Goal: Transaction & Acquisition: Purchase product/service

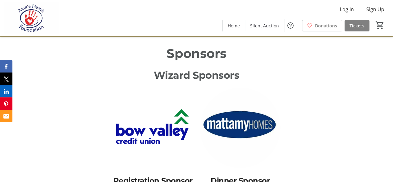
scroll to position [342, 0]
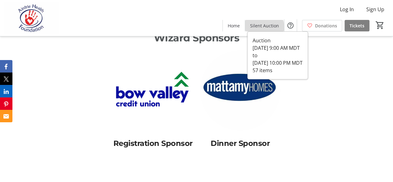
click at [263, 29] on span at bounding box center [264, 25] width 39 height 15
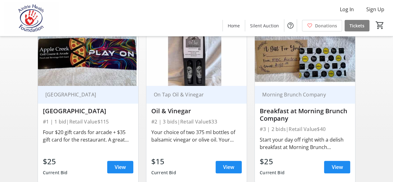
scroll to position [93, 0]
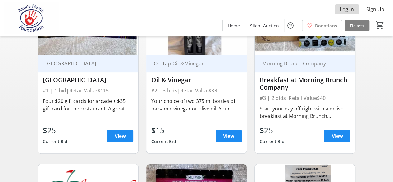
click at [344, 10] on span "Log In" at bounding box center [347, 9] width 14 height 7
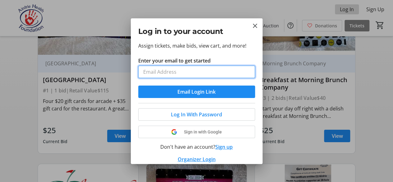
scroll to position [0, 0]
click at [159, 71] on input "Enter your email to get started" at bounding box center [196, 72] width 117 height 12
type input "[EMAIL_ADDRESS][DOMAIN_NAME]"
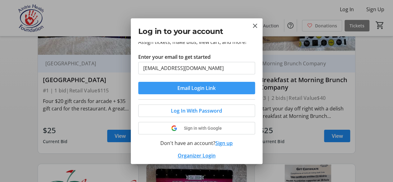
scroll to position [6, 0]
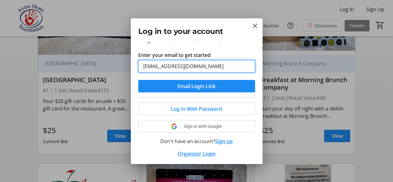
click at [214, 66] on input "[EMAIL_ADDRESS][DOMAIN_NAME]" at bounding box center [196, 66] width 117 height 12
click at [138, 80] on button "Email Login Link" at bounding box center [196, 86] width 117 height 12
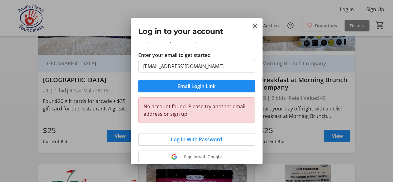
click at [252, 26] on mat-icon "Close" at bounding box center [255, 25] width 7 height 7
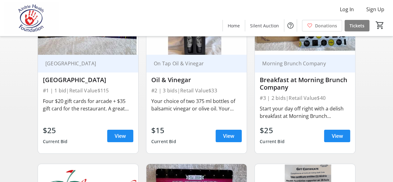
scroll to position [93, 0]
click at [380, 6] on span "Sign Up" at bounding box center [376, 9] width 18 height 7
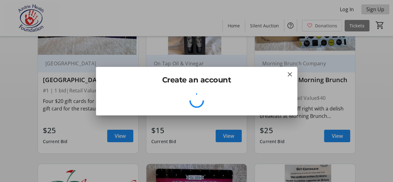
scroll to position [0, 0]
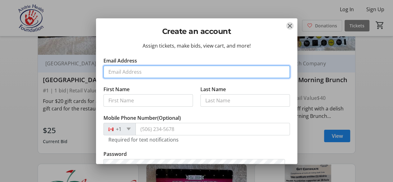
click at [135, 71] on input "Email Address" at bounding box center [197, 72] width 187 height 12
type input "[EMAIL_ADDRESS][DOMAIN_NAME]"
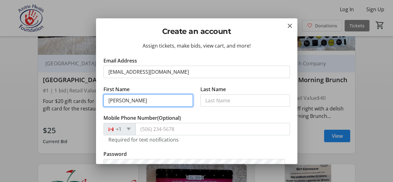
type input "[PERSON_NAME]"
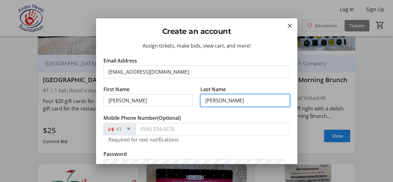
type input "[PERSON_NAME]"
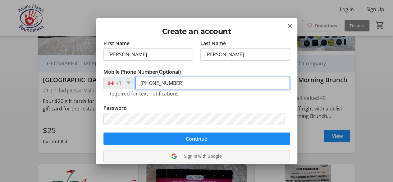
scroll to position [82, 0]
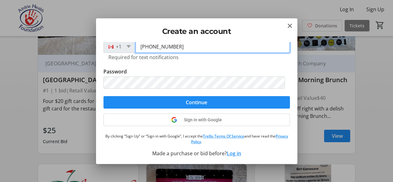
type input "[PHONE_NUMBER]"
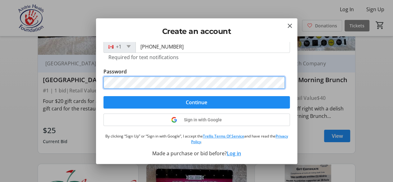
click at [77, 75] on div "Create an account Assign tickets, make bids, view cart, and more! Email Address…" at bounding box center [196, 91] width 393 height 182
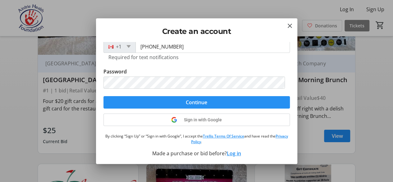
click at [143, 100] on span "submit" at bounding box center [197, 102] width 187 height 15
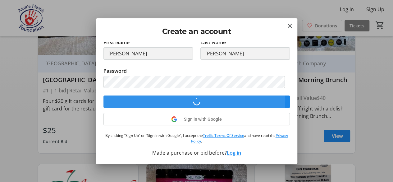
scroll to position [46, 0]
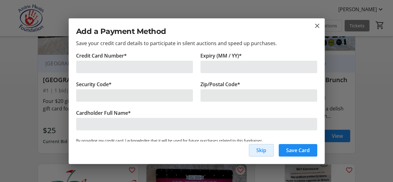
click at [97, 62] on div at bounding box center [134, 67] width 117 height 12
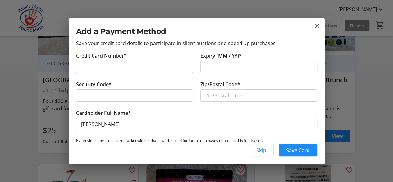
click at [216, 62] on div at bounding box center [259, 67] width 117 height 12
click at [106, 89] on div at bounding box center [134, 95] width 117 height 12
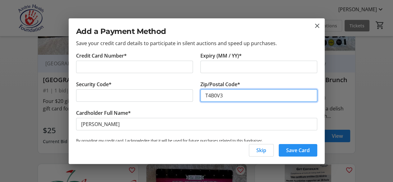
type input "T4B0V3"
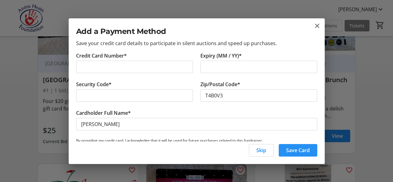
click at [306, 151] on span "Save Card" at bounding box center [298, 149] width 24 height 7
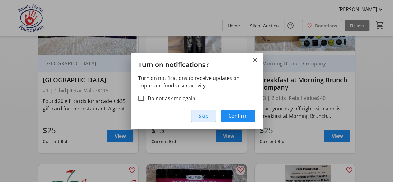
click at [206, 117] on span "Skip" at bounding box center [204, 115] width 10 height 7
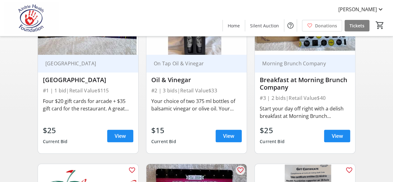
click at [197, 108] on div "Your choice of two 375 ml bottles of balsamic vinegar or olive oil. Your salad …" at bounding box center [196, 104] width 90 height 15
click at [235, 134] on span at bounding box center [229, 135] width 26 height 15
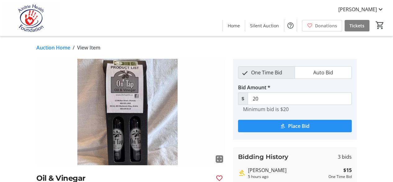
click at [295, 125] on span "Place Bid" at bounding box center [298, 125] width 21 height 7
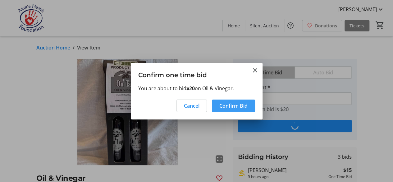
click at [230, 108] on span "Confirm Bid" at bounding box center [234, 105] width 28 height 7
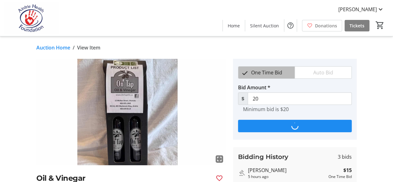
type input "25"
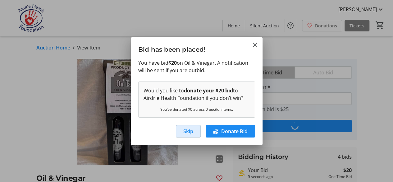
click at [190, 133] on span "Skip" at bounding box center [188, 130] width 10 height 7
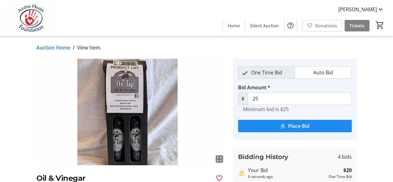
click at [55, 47] on link "Auction Home" at bounding box center [53, 47] width 34 height 7
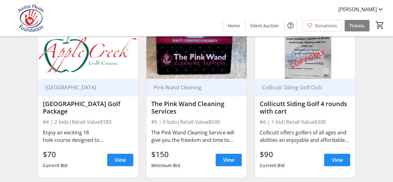
scroll to position [249, 0]
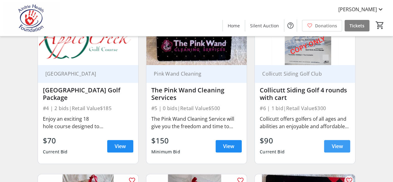
click at [340, 145] on span "View" at bounding box center [337, 145] width 11 height 7
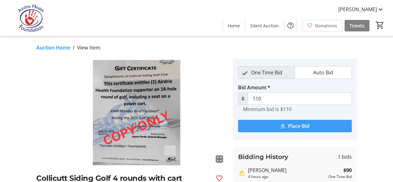
click at [292, 125] on span "Place Bid" at bounding box center [298, 125] width 21 height 7
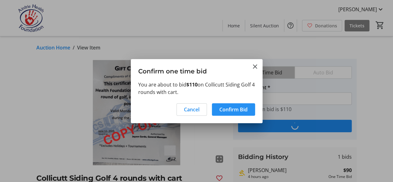
click at [223, 110] on span "Confirm Bid" at bounding box center [234, 109] width 28 height 7
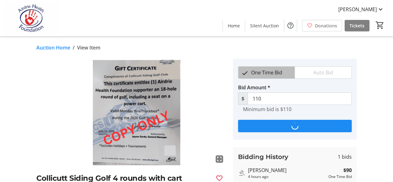
type input "130"
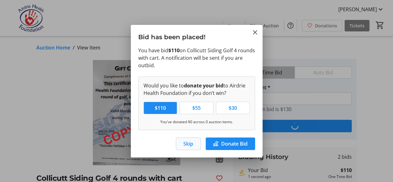
click at [189, 144] on span "Skip" at bounding box center [188, 143] width 10 height 7
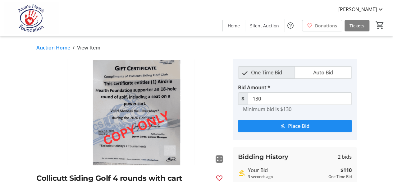
click at [52, 46] on link "Auction Home" at bounding box center [53, 47] width 34 height 7
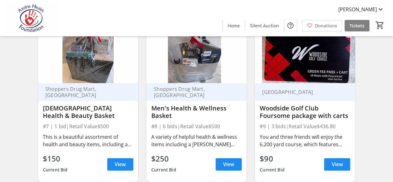
scroll to position [404, 0]
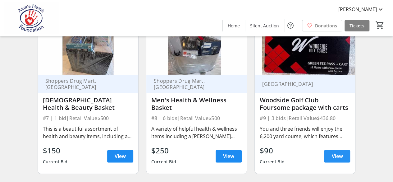
click at [339, 156] on span "View" at bounding box center [337, 155] width 11 height 7
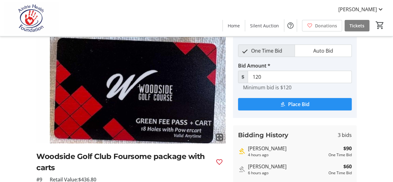
scroll to position [31, 0]
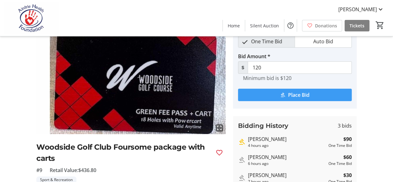
click at [289, 89] on span "submit" at bounding box center [295, 94] width 114 height 15
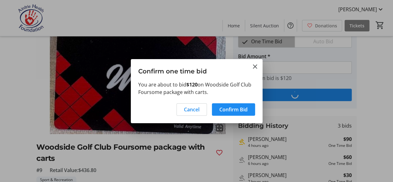
scroll to position [0, 0]
click at [244, 109] on span "Confirm Bid" at bounding box center [234, 109] width 28 height 7
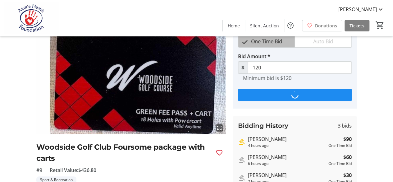
scroll to position [31, 0]
type input "150"
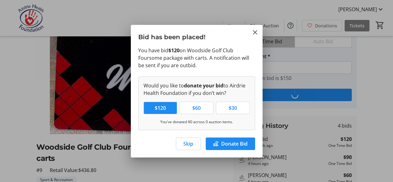
scroll to position [0, 0]
click at [184, 141] on span "Skip" at bounding box center [188, 143] width 10 height 7
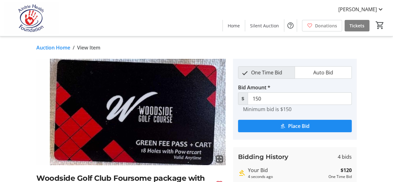
click at [58, 49] on link "Auction Home" at bounding box center [53, 47] width 34 height 7
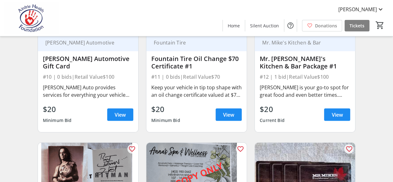
scroll to position [622, 0]
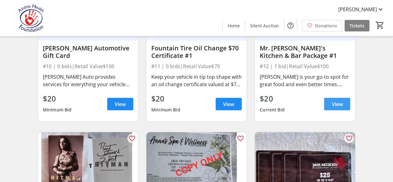
click at [335, 100] on span "View" at bounding box center [337, 103] width 11 height 7
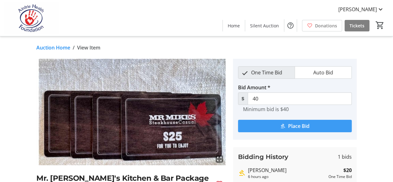
click at [284, 127] on mat-icon "submit" at bounding box center [283, 126] width 6 height 6
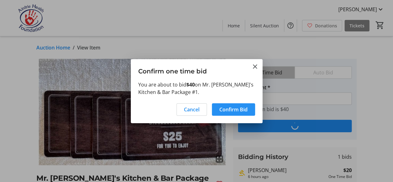
click at [237, 113] on span "Confirm Bid" at bounding box center [234, 109] width 28 height 7
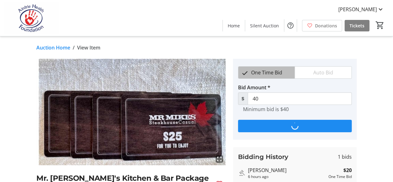
type input "60"
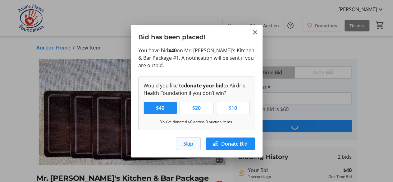
click at [196, 147] on span "button" at bounding box center [188, 143] width 24 height 15
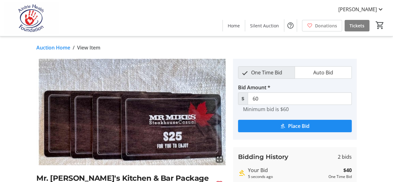
click at [54, 48] on link "Auction Home" at bounding box center [53, 47] width 34 height 7
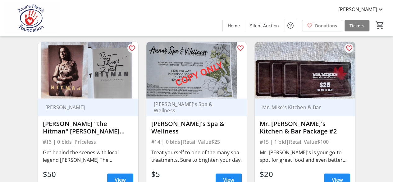
scroll to position [715, 0]
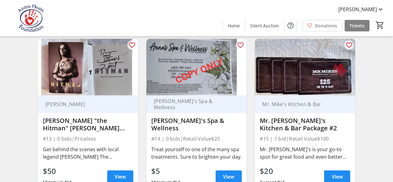
click at [300, 79] on img at bounding box center [305, 67] width 100 height 57
click at [333, 173] on span "View" at bounding box center [337, 176] width 11 height 7
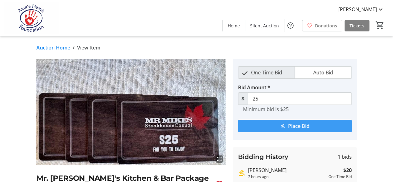
click at [297, 127] on span "Place Bid" at bounding box center [298, 125] width 21 height 7
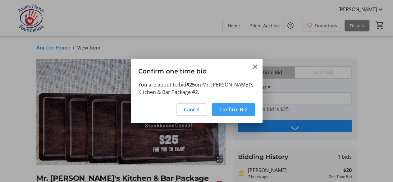
click at [223, 110] on span "Confirm Bid" at bounding box center [234, 109] width 28 height 7
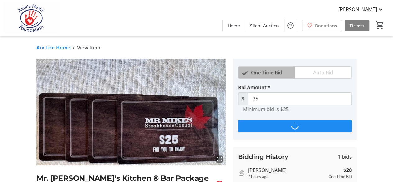
type input "30"
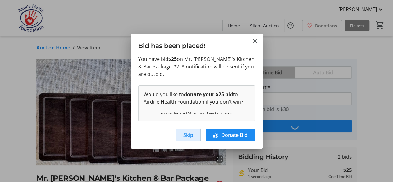
click at [185, 137] on span "Skip" at bounding box center [188, 134] width 10 height 7
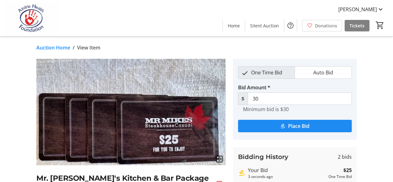
click at [55, 48] on link "Auction Home" at bounding box center [53, 47] width 34 height 7
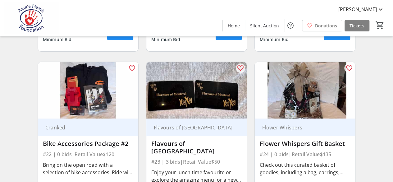
scroll to position [1213, 0]
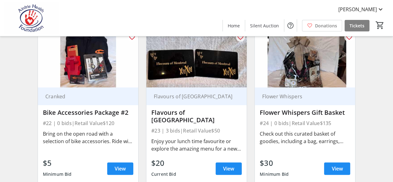
click at [88, 72] on img at bounding box center [88, 59] width 100 height 57
click at [121, 165] on span "View" at bounding box center [120, 168] width 11 height 7
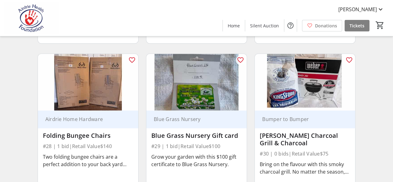
scroll to position [1555, 0]
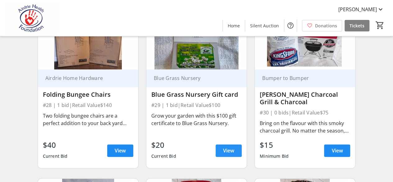
click at [224, 147] on span "View" at bounding box center [228, 150] width 11 height 7
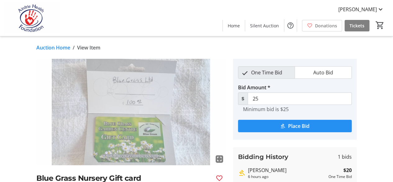
click at [284, 124] on mat-icon "submit" at bounding box center [283, 126] width 6 height 6
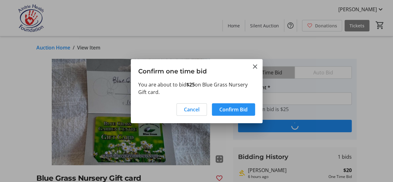
click at [242, 112] on span "Confirm Bid" at bounding box center [234, 109] width 28 height 7
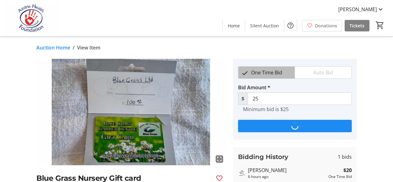
type input "30"
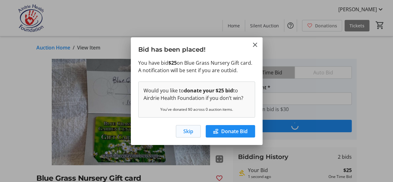
click at [191, 131] on span "Skip" at bounding box center [188, 130] width 10 height 7
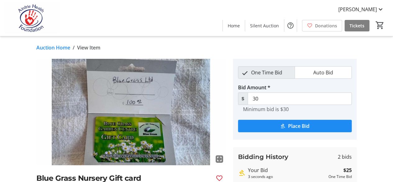
click at [65, 49] on link "Auction Home" at bounding box center [53, 47] width 34 height 7
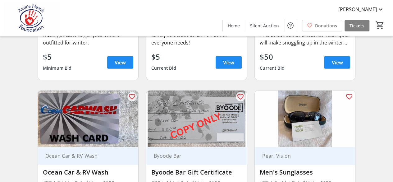
scroll to position [2021, 0]
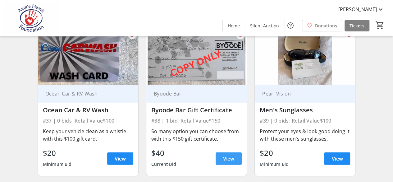
click at [221, 151] on span at bounding box center [229, 158] width 26 height 15
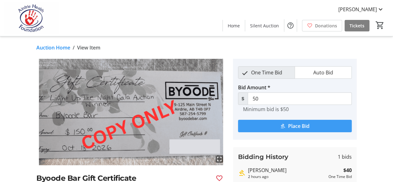
click at [288, 123] on span "submit" at bounding box center [295, 125] width 114 height 15
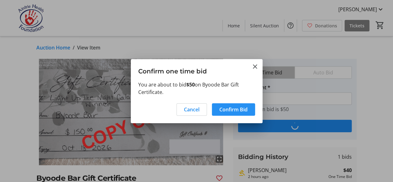
click at [224, 109] on span "Confirm Bid" at bounding box center [234, 109] width 28 height 7
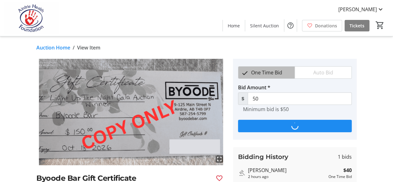
type input "60"
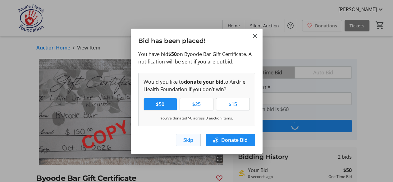
click at [183, 140] on span "Skip" at bounding box center [188, 139] width 10 height 7
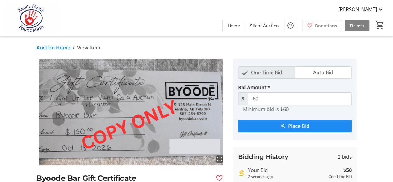
click at [63, 48] on link "Auction Home" at bounding box center [53, 47] width 34 height 7
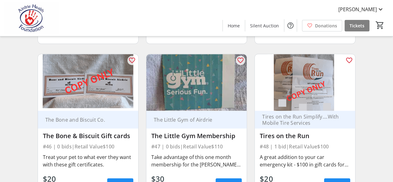
scroll to position [2487, 0]
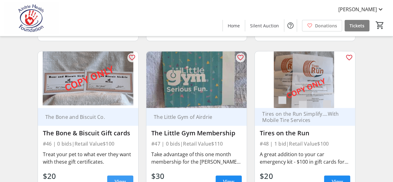
click at [117, 178] on span "View" at bounding box center [120, 181] width 11 height 7
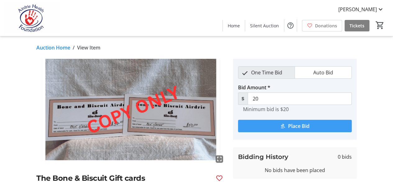
click at [282, 127] on mat-icon "submit" at bounding box center [283, 126] width 6 height 6
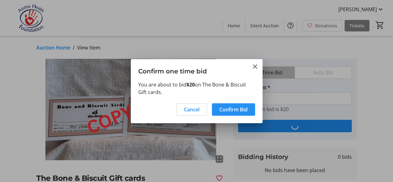
click at [243, 109] on span "Confirm Bid" at bounding box center [234, 109] width 28 height 7
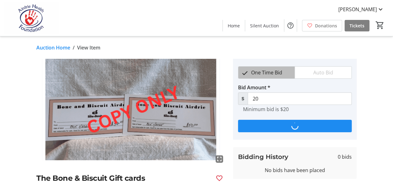
type input "25"
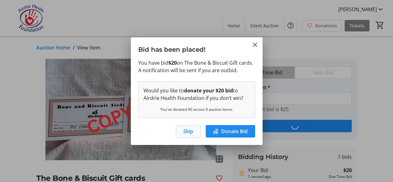
click at [193, 130] on span "button" at bounding box center [188, 131] width 24 height 15
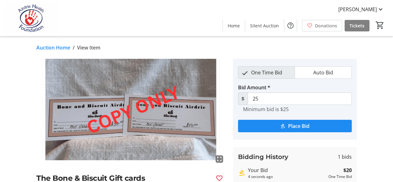
click at [55, 49] on link "Auction Home" at bounding box center [53, 47] width 34 height 7
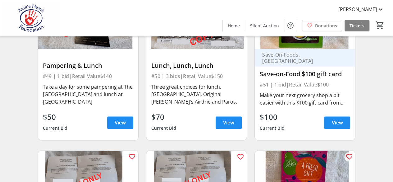
scroll to position [2705, 0]
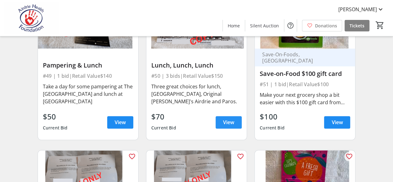
click at [234, 118] on span "View" at bounding box center [228, 121] width 11 height 7
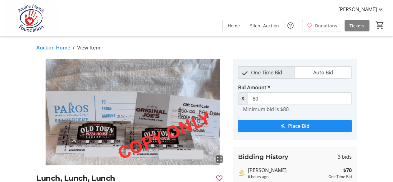
click at [293, 123] on span "Place Bid" at bounding box center [298, 125] width 21 height 7
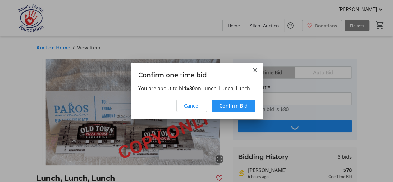
click at [239, 104] on span "Confirm Bid" at bounding box center [234, 105] width 28 height 7
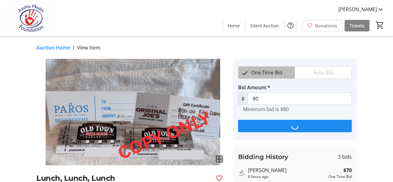
type input "90"
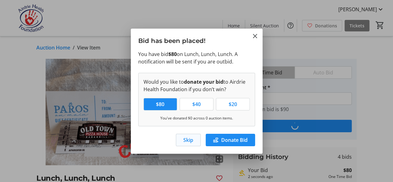
click at [185, 141] on span "Skip" at bounding box center [188, 139] width 10 height 7
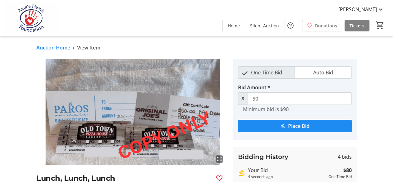
click at [61, 48] on link "Auction Home" at bounding box center [53, 47] width 34 height 7
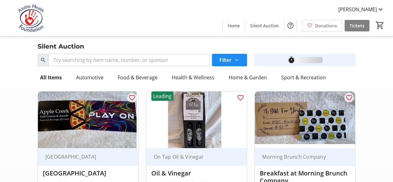
scroll to position [2705, 0]
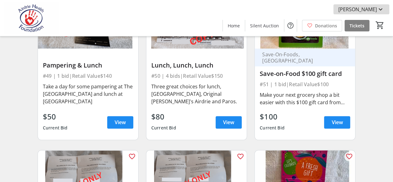
click at [371, 8] on span "[PERSON_NAME]" at bounding box center [358, 9] width 39 height 7
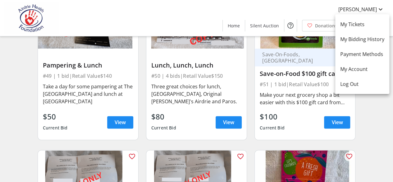
click at [354, 10] on div at bounding box center [196, 91] width 393 height 182
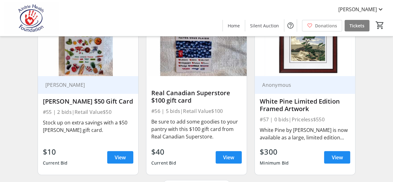
scroll to position [2996, 0]
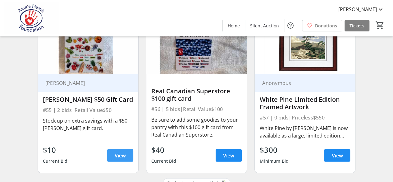
click at [120, 152] on span "View" at bounding box center [120, 155] width 11 height 7
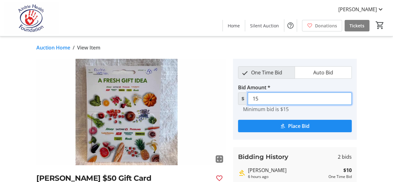
click at [262, 100] on input "15" at bounding box center [300, 98] width 104 height 12
drag, startPoint x: 262, startPoint y: 99, endPoint x: 244, endPoint y: 101, distance: 18.7
click at [244, 101] on div "$ 15" at bounding box center [295, 98] width 114 height 12
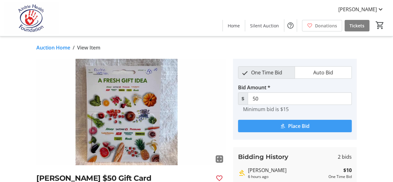
click at [284, 124] on mat-icon "submit" at bounding box center [283, 126] width 6 height 6
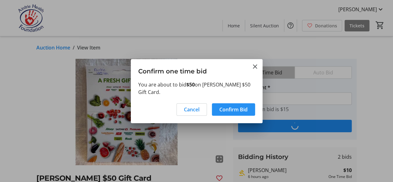
click at [224, 106] on span "Confirm Bid" at bounding box center [234, 109] width 28 height 7
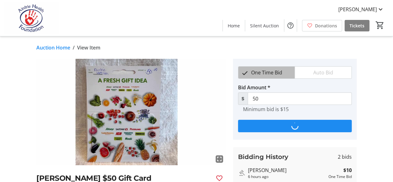
type input "55"
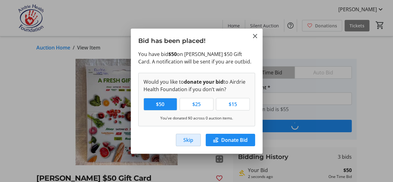
click at [186, 140] on span "Skip" at bounding box center [188, 139] width 10 height 7
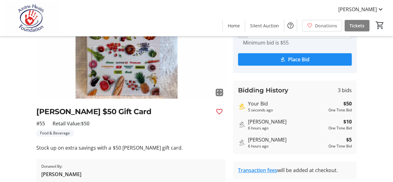
scroll to position [93, 0]
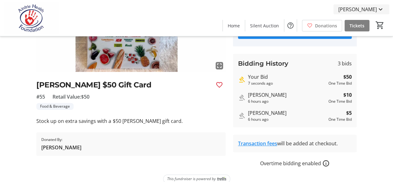
click at [367, 8] on span "[PERSON_NAME]" at bounding box center [358, 9] width 39 height 7
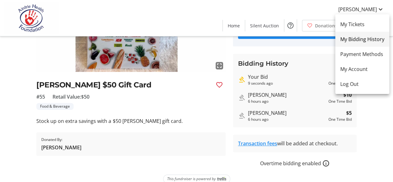
click at [364, 39] on span "My Bidding History" at bounding box center [362, 38] width 44 height 7
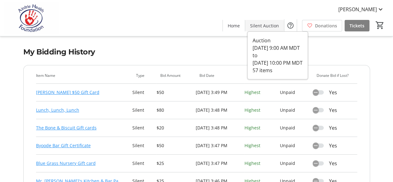
click at [264, 25] on span "Silent Auction" at bounding box center [264, 25] width 29 height 7
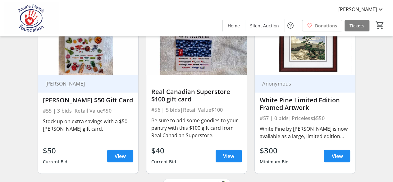
scroll to position [2996, 0]
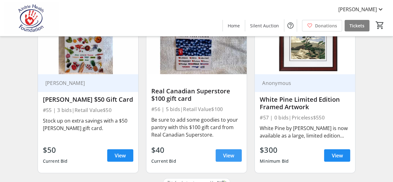
click at [229, 152] on span "View" at bounding box center [228, 155] width 11 height 7
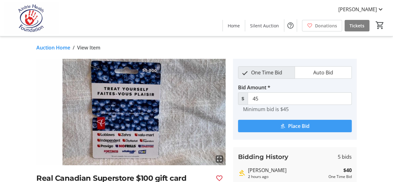
click at [292, 126] on span "Place Bid" at bounding box center [298, 125] width 21 height 7
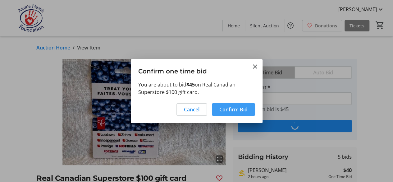
click at [229, 107] on span "Confirm Bid" at bounding box center [234, 109] width 28 height 7
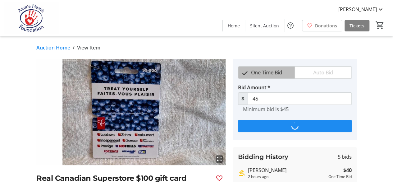
type input "50"
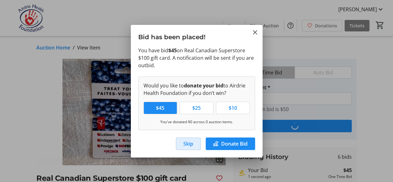
click at [185, 142] on span "Skip" at bounding box center [188, 143] width 10 height 7
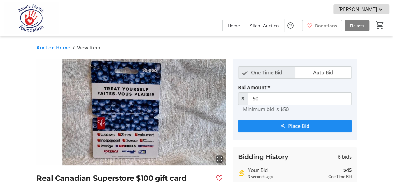
click at [369, 10] on span "[PERSON_NAME]" at bounding box center [358, 9] width 39 height 7
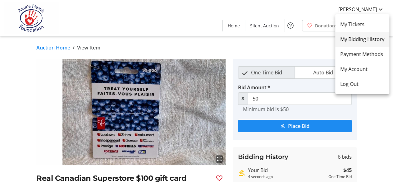
click at [363, 42] on span "My Bidding History" at bounding box center [362, 38] width 44 height 7
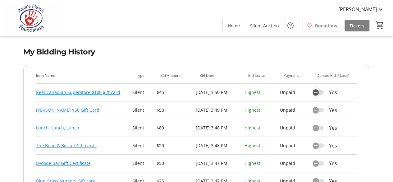
click at [319, 93] on icon "button" at bounding box center [316, 93] width 6 height 6
click at [324, 92] on icon "button" at bounding box center [321, 93] width 6 height 6
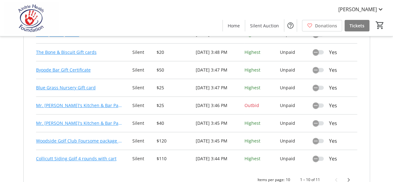
scroll to position [115, 0]
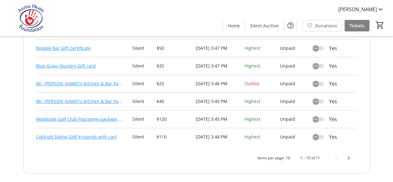
click at [101, 83] on link "Mr. [PERSON_NAME]'s Kitchen & Bar Package #2" at bounding box center [79, 83] width 86 height 7
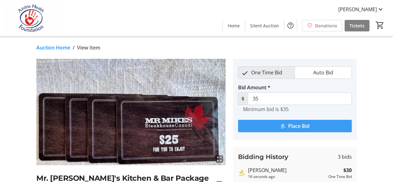
click at [298, 127] on span "Place Bid" at bounding box center [298, 125] width 21 height 7
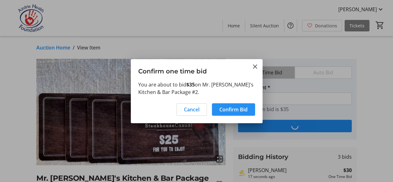
click at [228, 111] on span "Confirm Bid" at bounding box center [234, 109] width 28 height 7
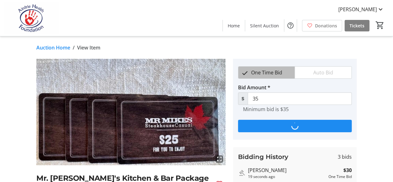
type input "40"
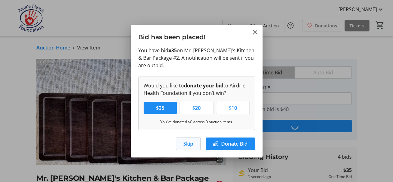
click at [190, 143] on span "Skip" at bounding box center [188, 143] width 10 height 7
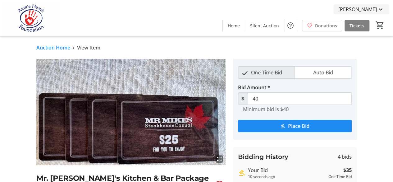
click at [353, 11] on span "[PERSON_NAME]" at bounding box center [358, 9] width 39 height 7
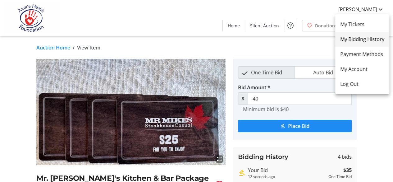
click at [352, 38] on span "My Bidding History" at bounding box center [362, 38] width 44 height 7
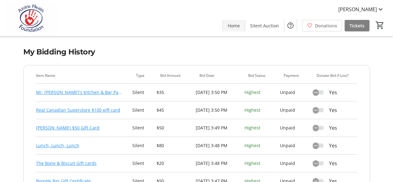
click at [233, 26] on span "Home" at bounding box center [234, 25] width 12 height 7
